Goal: Task Accomplishment & Management: Use online tool/utility

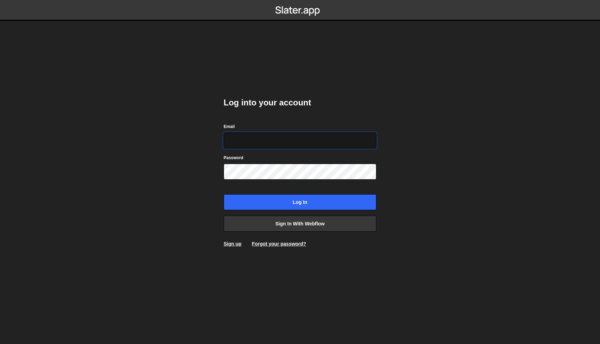
type input "hello@meetpilou.com"
click at [309, 211] on div "Log into your account Email hello@meetpilou.com Password Log in Sign in with We…" at bounding box center [300, 172] width 153 height 171
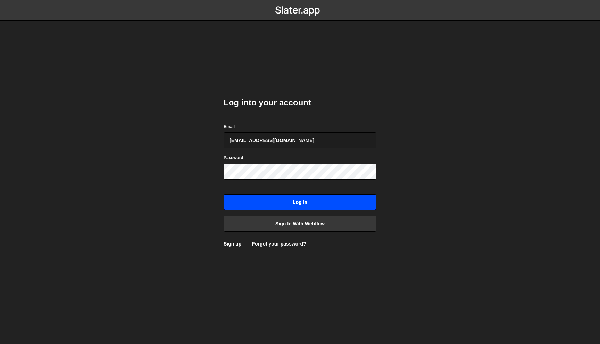
click at [310, 207] on input "Log in" at bounding box center [300, 202] width 153 height 16
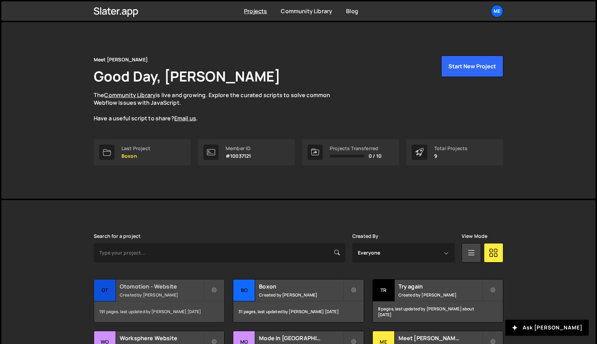
click at [145, 286] on h2 "Otomotion - Website" at bounding box center [162, 287] width 84 height 8
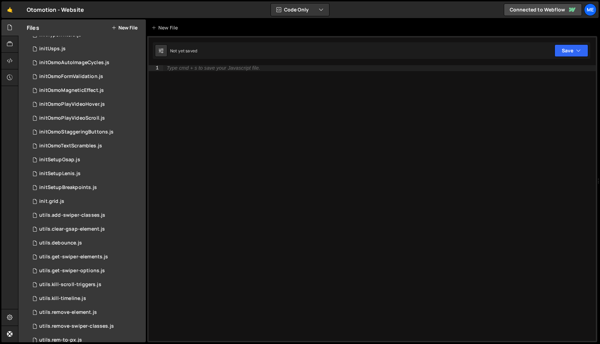
scroll to position [645, 0]
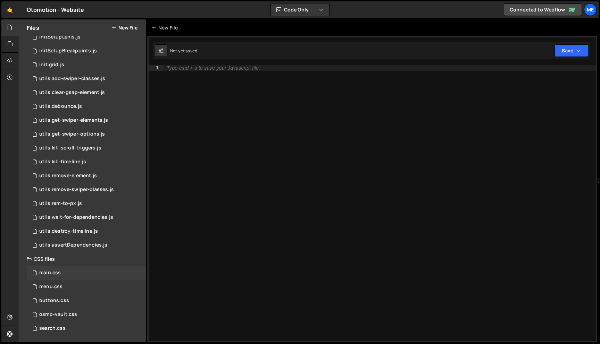
click at [58, 275] on div "main.css" at bounding box center [50, 273] width 22 height 6
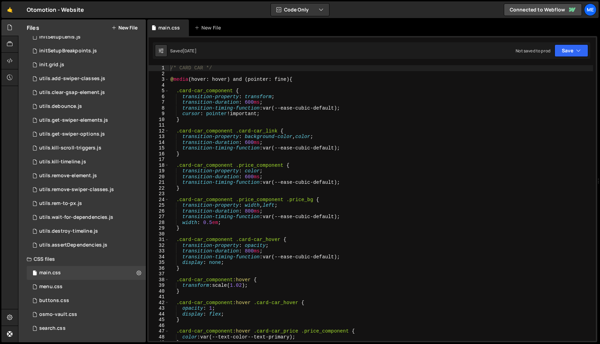
scroll to position [98, 0]
type textarea "width: 0.5em;"
click at [237, 220] on div "/* CARD CAR */ @ media (hover: hover) and (pointer: fine) { .card-car_component…" at bounding box center [381, 208] width 424 height 287
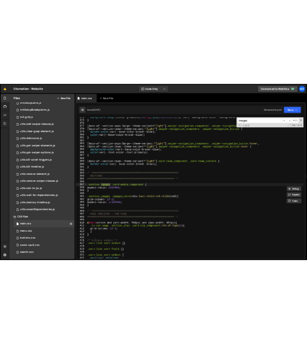
scroll to position [2141, 0]
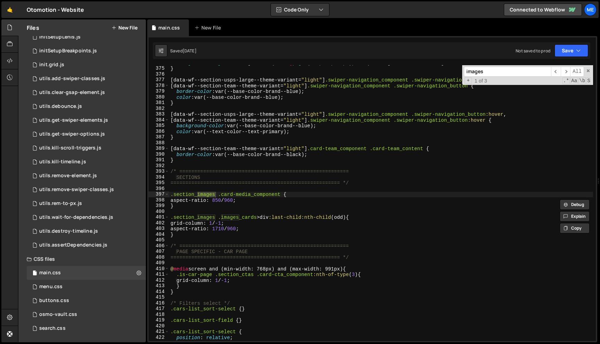
type input "images"
click at [243, 223] on div "background-image : linear-gradient( 180 deg , rgba ( 255 , 255 , 255 , 0 ), var…" at bounding box center [381, 203] width 424 height 287
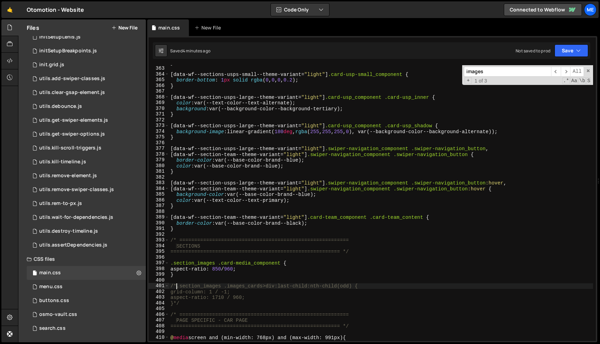
scroll to position [2072, 0]
click at [300, 115] on div "} [ data-wf--sections-usps-small--theme-variant = " light " ] .card-usp-small_c…" at bounding box center [381, 203] width 424 height 287
type textarea "}"
click at [183, 27] on icon at bounding box center [183, 27] width 5 height 7
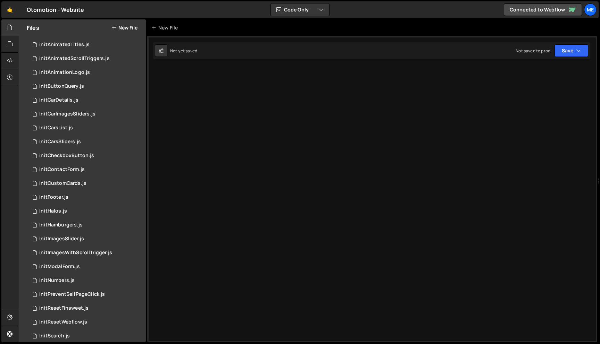
scroll to position [0, 0]
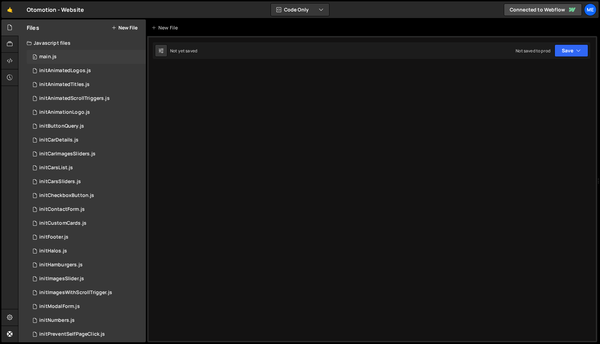
click at [71, 56] on div "0 main.js 0" at bounding box center [86, 57] width 119 height 14
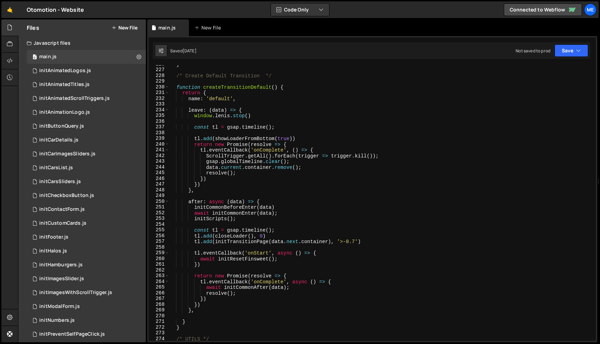
scroll to position [1292, 0]
click at [295, 197] on div "} /* Create Default Transition */ function createTransitionDefault ( ) { return…" at bounding box center [381, 204] width 424 height 287
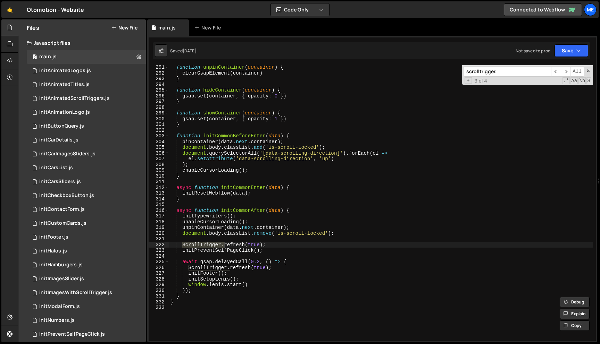
scroll to position [1670, 0]
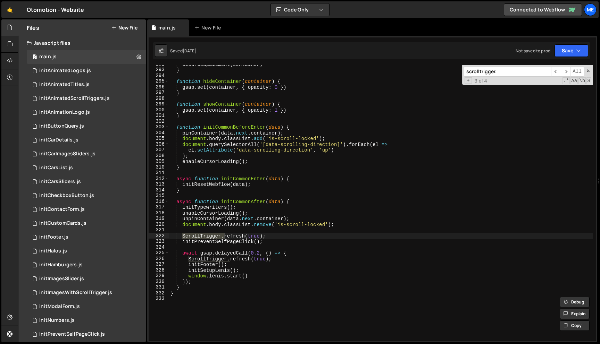
type input "scrolltrigger."
click at [279, 262] on div "clearGsapElement ( container ) } function hideContainer ( container ) { gsap . …" at bounding box center [381, 204] width 424 height 287
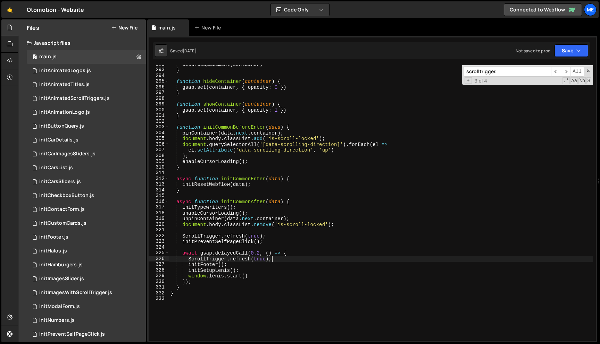
click at [278, 264] on div "clearGsapElement ( container ) } function hideContainer ( container ) { gsap . …" at bounding box center [381, 204] width 424 height 287
click at [276, 270] on div "clearGsapElement ( container ) } function hideContainer ( container ) { gsap . …" at bounding box center [381, 204] width 424 height 287
click at [272, 272] on div "clearGsapElement ( container ) } function hideContainer ( container ) { gsap . …" at bounding box center [381, 204] width 424 height 287
click at [267, 213] on div "clearGsapElement ( container ) } function hideContainer ( container ) { gsap . …" at bounding box center [381, 204] width 424 height 287
type textarea "unableCursorLoading();"
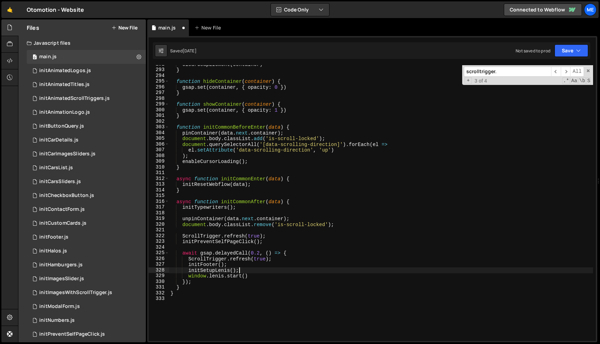
click at [258, 269] on div "clearGsapElement ( container ) } function hideContainer ( container ) { gsap . …" at bounding box center [381, 204] width 424 height 287
type textarea "initSetupLenis();"
paste textarea "unableCursorLoading();"
type textarea "unableCursorLoading();"
